Goal: Navigation & Orientation: Find specific page/section

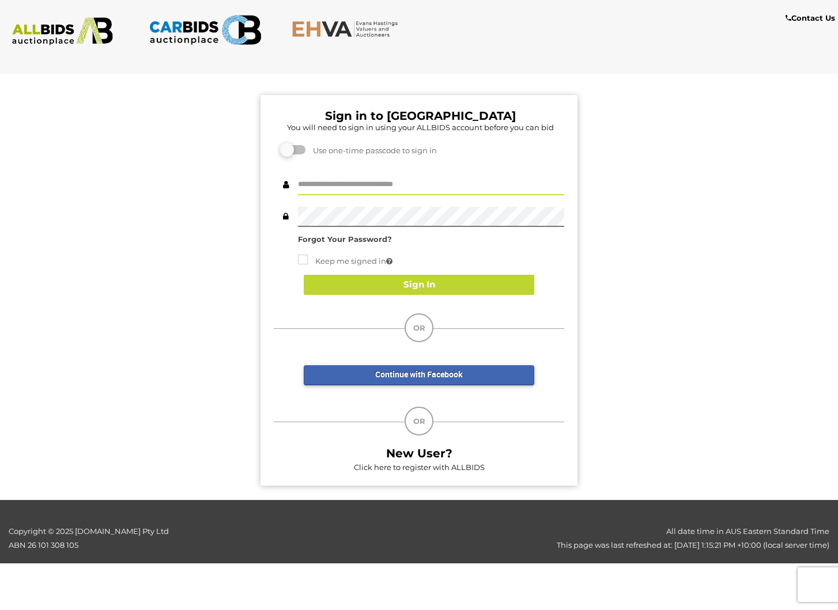
type input "**********"
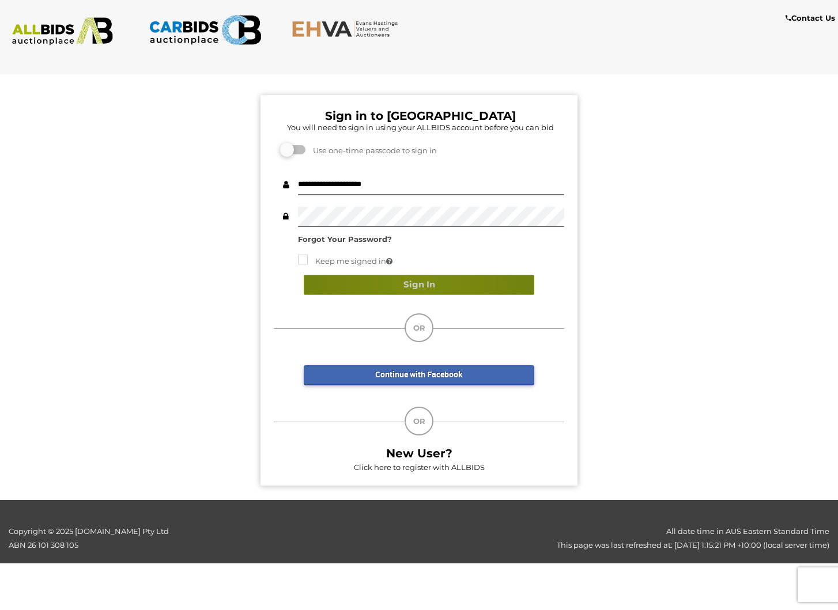
click at [416, 284] on button "Sign In" at bounding box center [419, 285] width 231 height 20
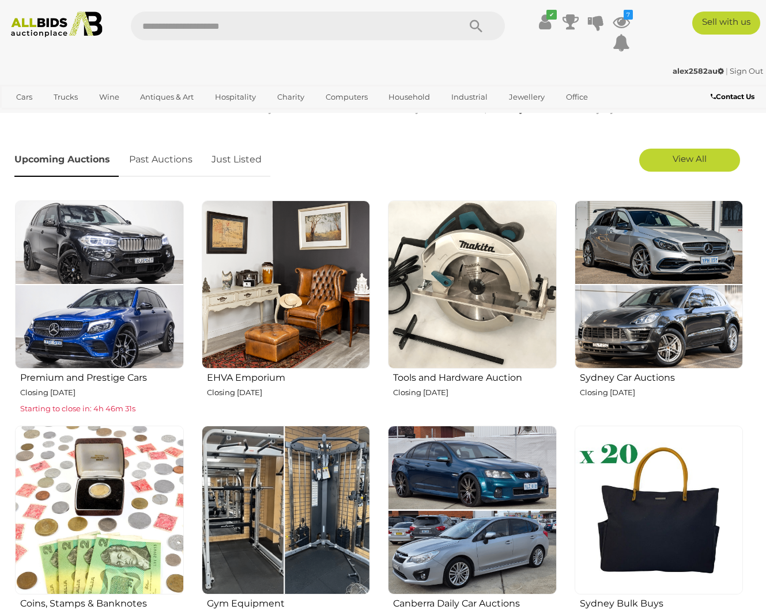
scroll to position [299, 0]
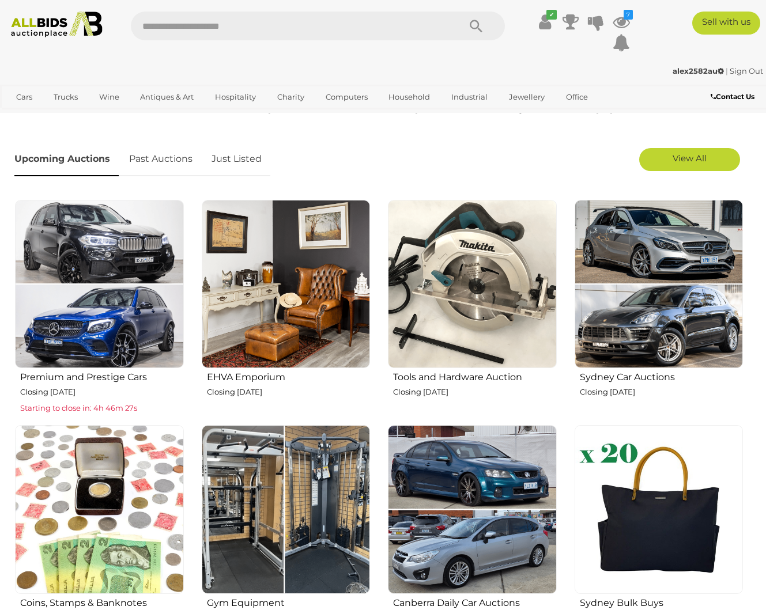
click at [472, 278] on img at bounding box center [472, 284] width 169 height 169
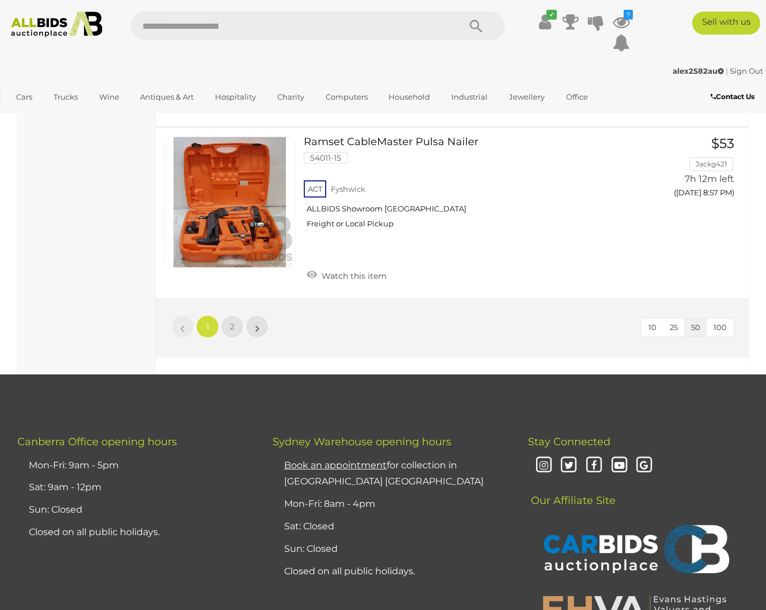
scroll to position [8498, 0]
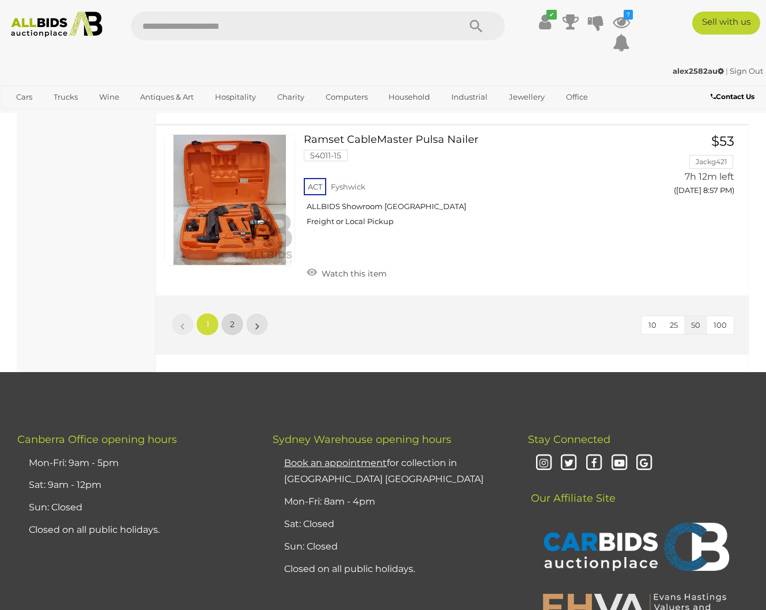
click at [231, 319] on span "2" at bounding box center [232, 324] width 5 height 10
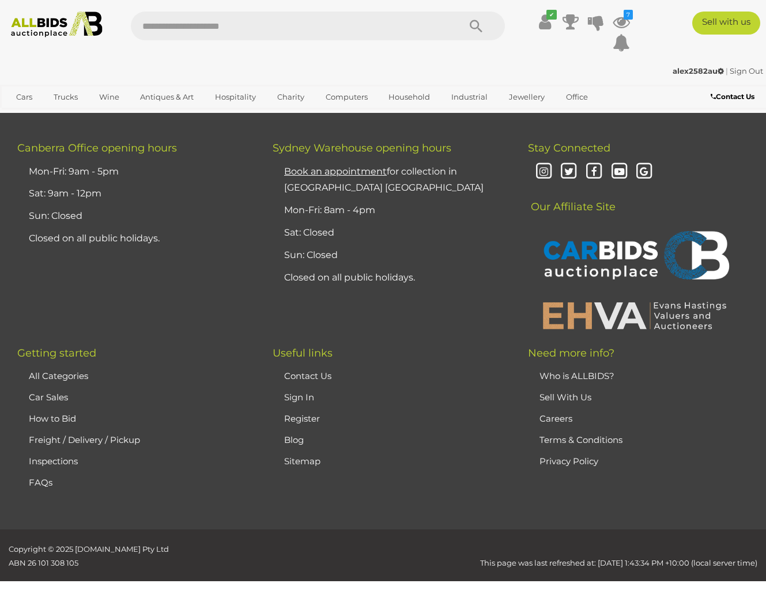
scroll to position [59, 0]
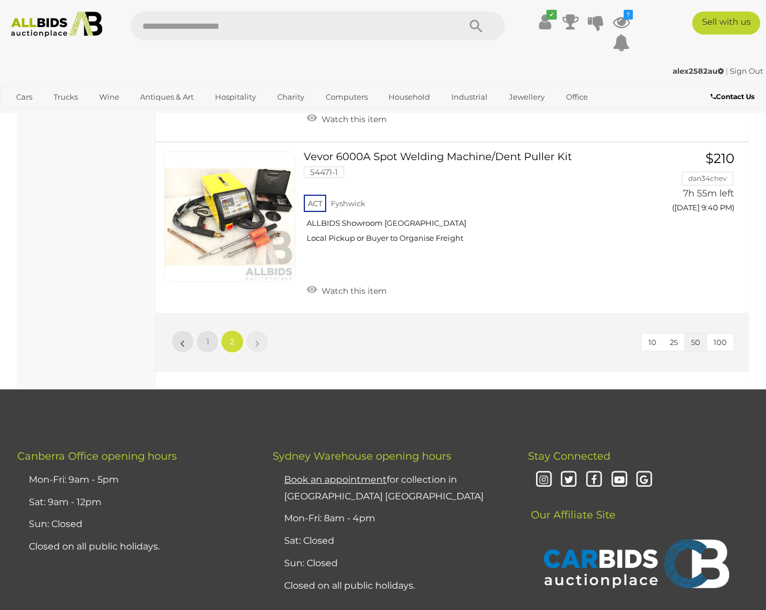
scroll to position [2106, 0]
